Goal: Task Accomplishment & Management: Complete application form

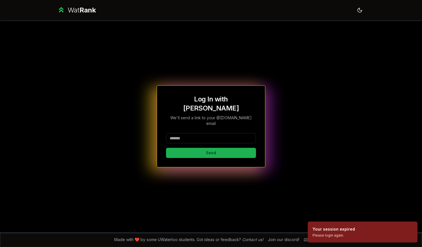
click at [189, 148] on button "Send" at bounding box center [211, 153] width 90 height 10
type input "********"
click at [172, 119] on p "We'll send a link to your @[DOMAIN_NAME] email" at bounding box center [211, 120] width 90 height 11
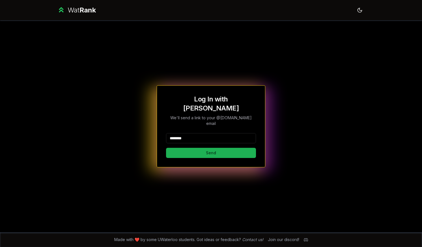
click at [183, 148] on button "Send" at bounding box center [211, 153] width 90 height 10
